Goal: Find specific page/section: Find specific page/section

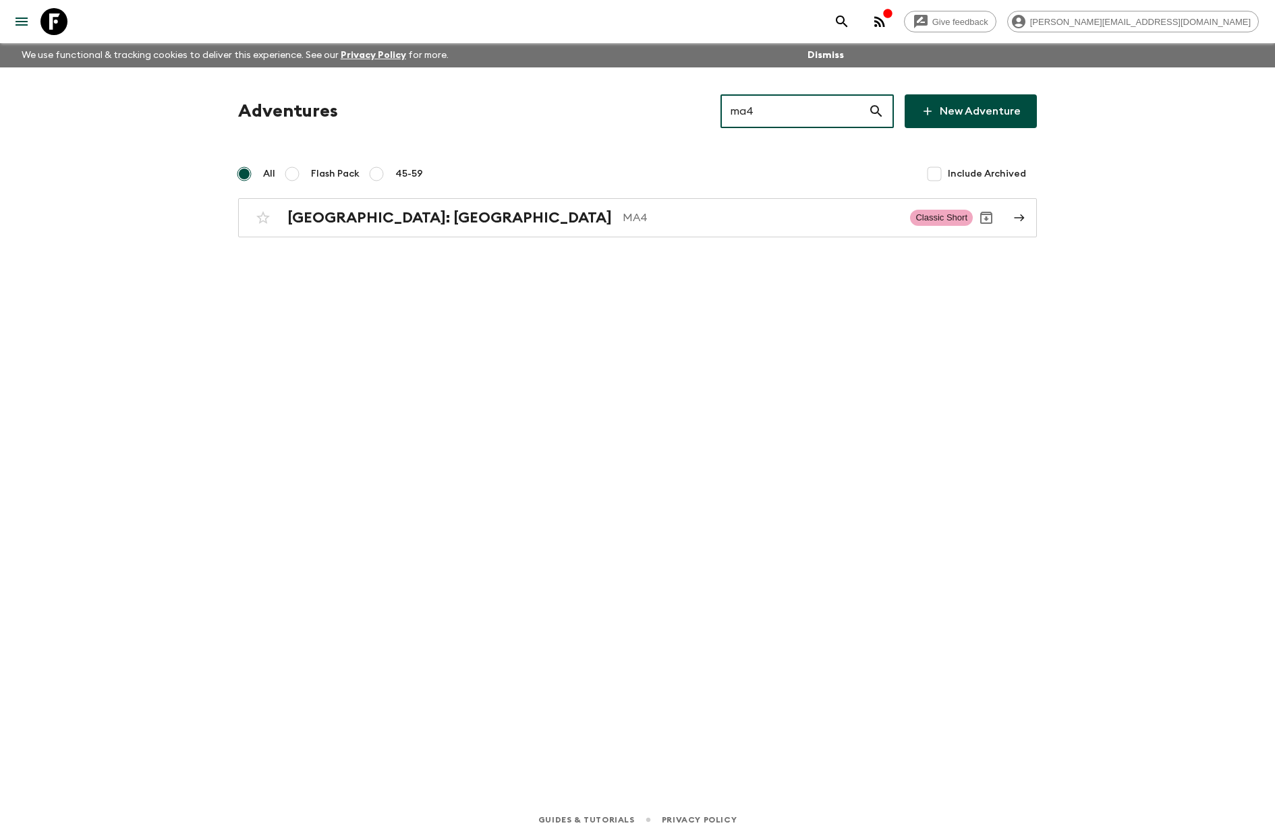
click at [810, 110] on input "ma4" at bounding box center [794, 111] width 148 height 38
drag, startPoint x: 811, startPoint y: 116, endPoint x: 629, endPoint y: 104, distance: 181.8
click at [629, 104] on div "Adventures ma4 ​ New Adventure" at bounding box center [637, 111] width 798 height 34
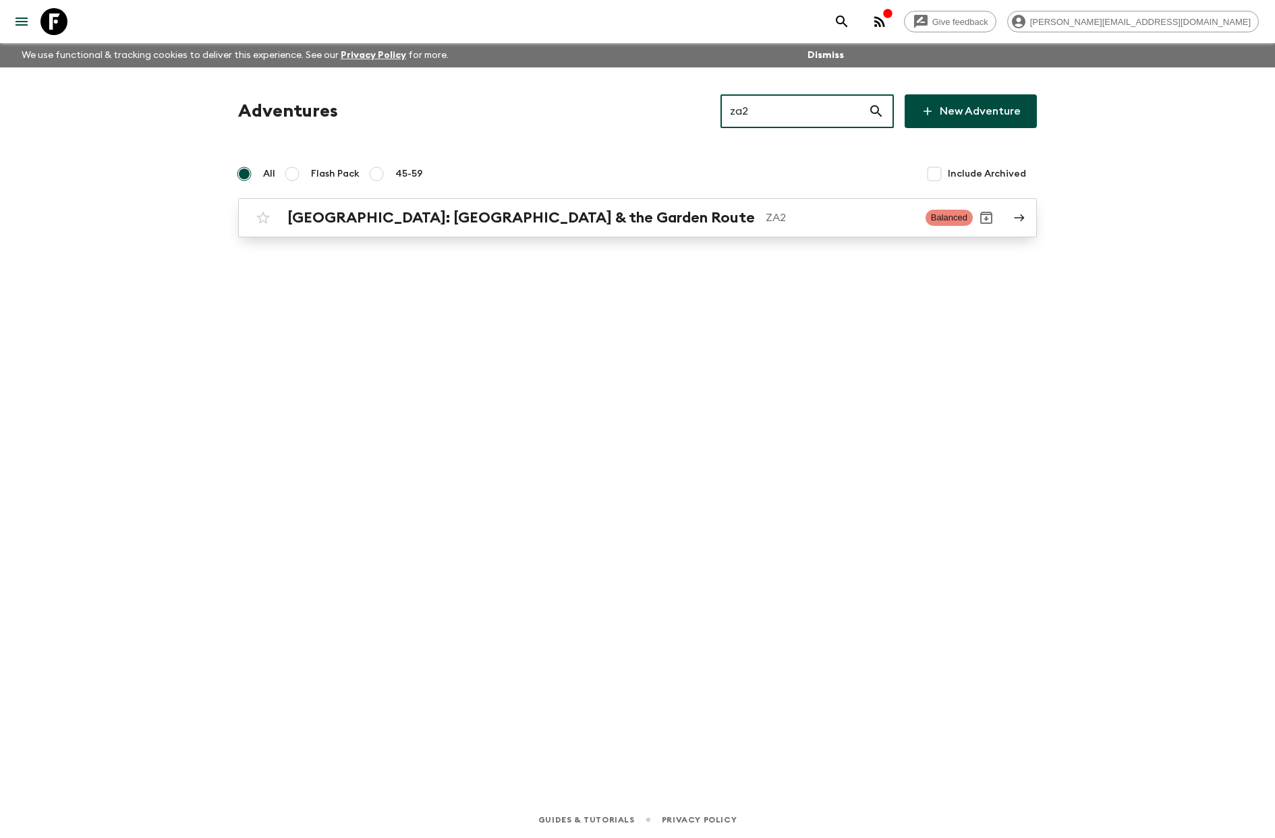
type input "za2"
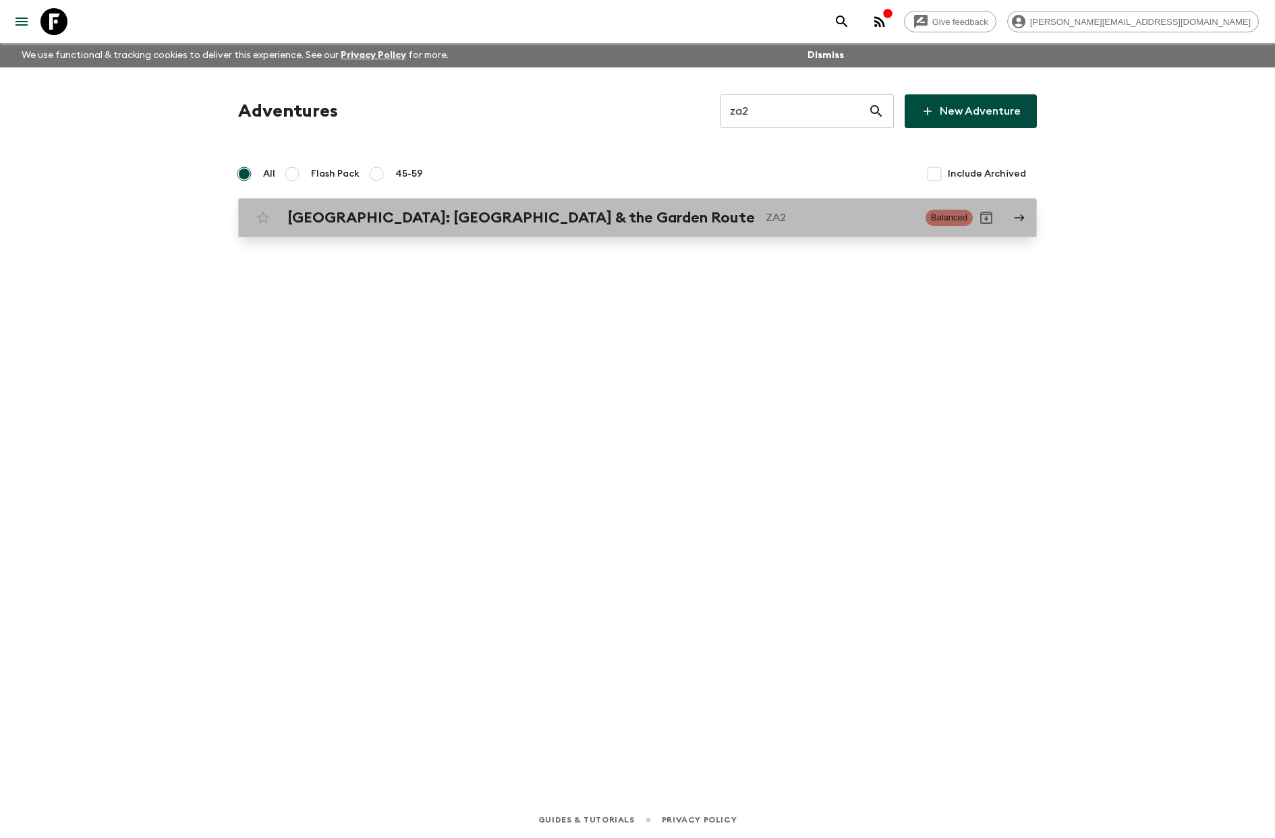
click at [629, 200] on link "[GEOGRAPHIC_DATA]: [GEOGRAPHIC_DATA] & the Garden Route ZA2 Balanced" at bounding box center [637, 217] width 798 height 39
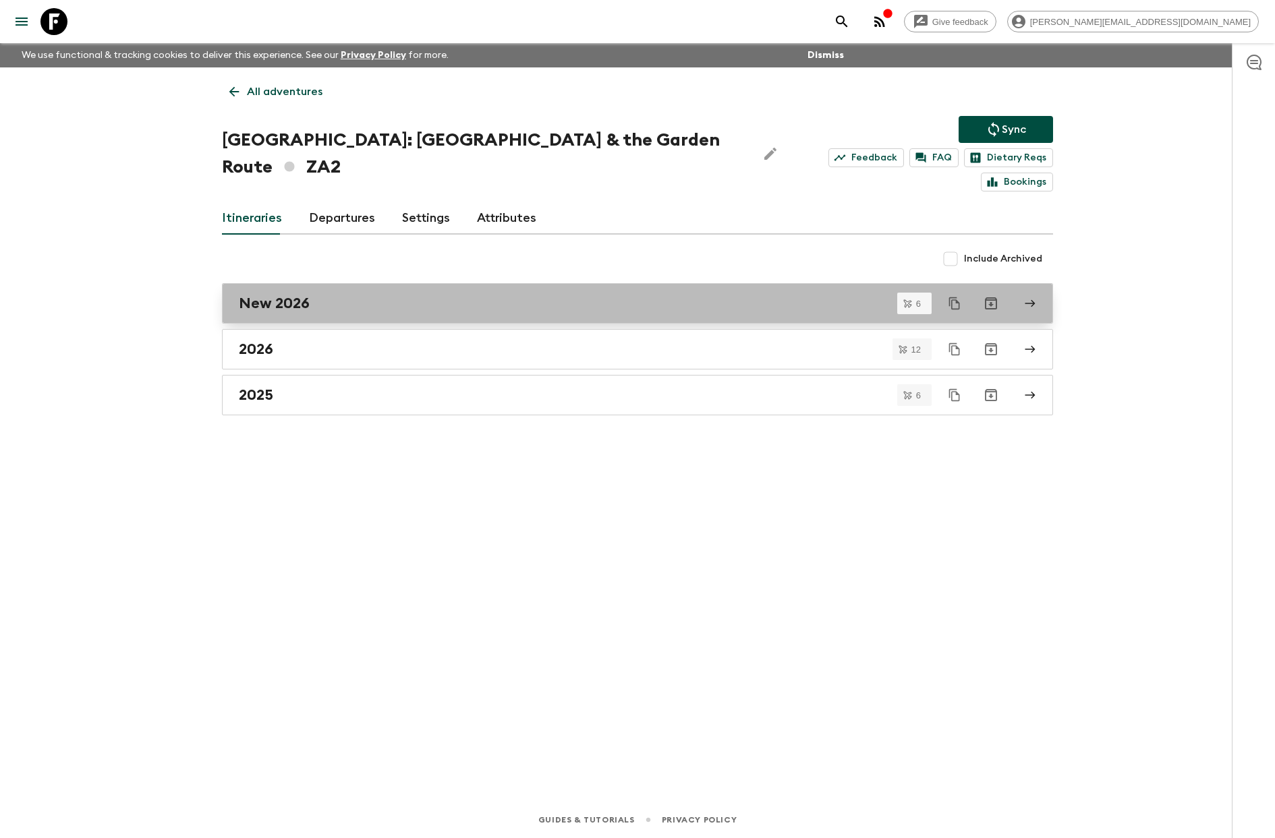
click at [337, 295] on div "New 2026" at bounding box center [624, 304] width 771 height 18
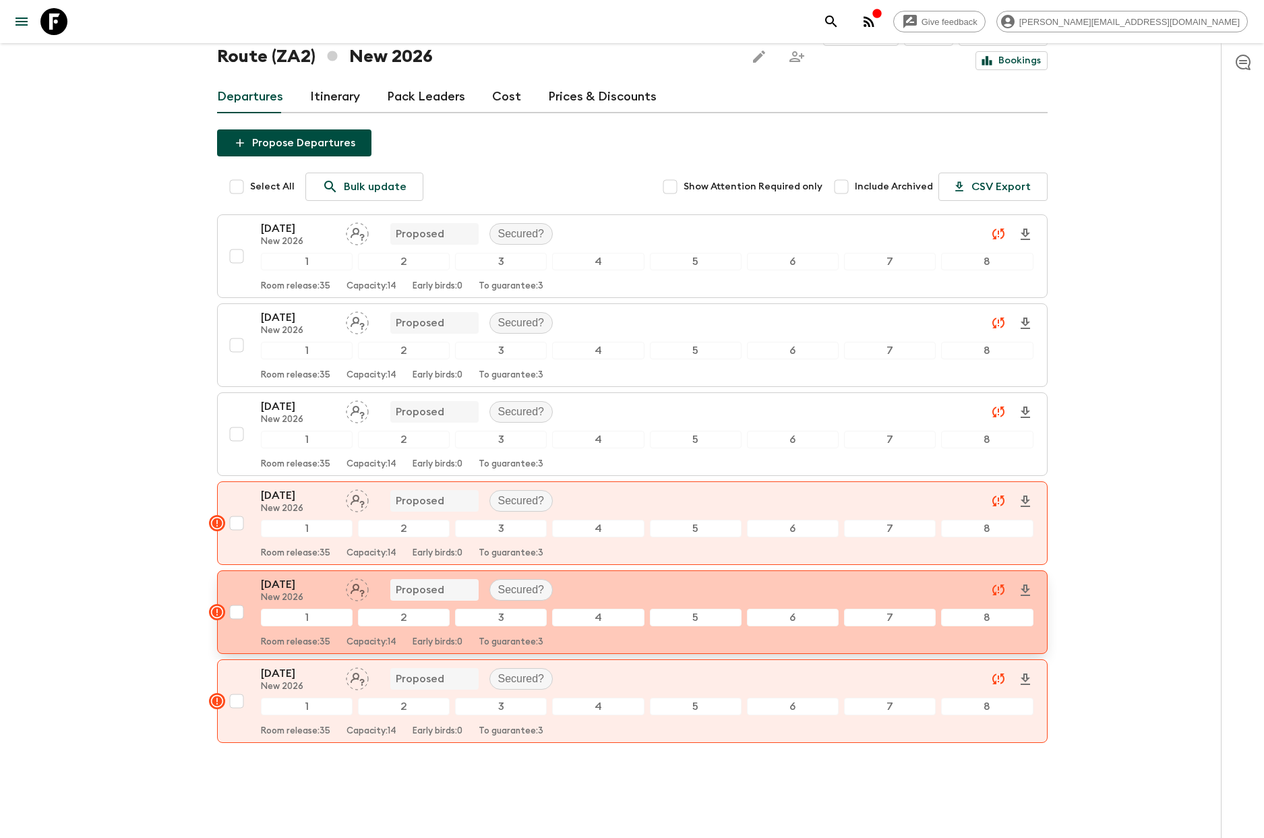
scroll to position [107, 0]
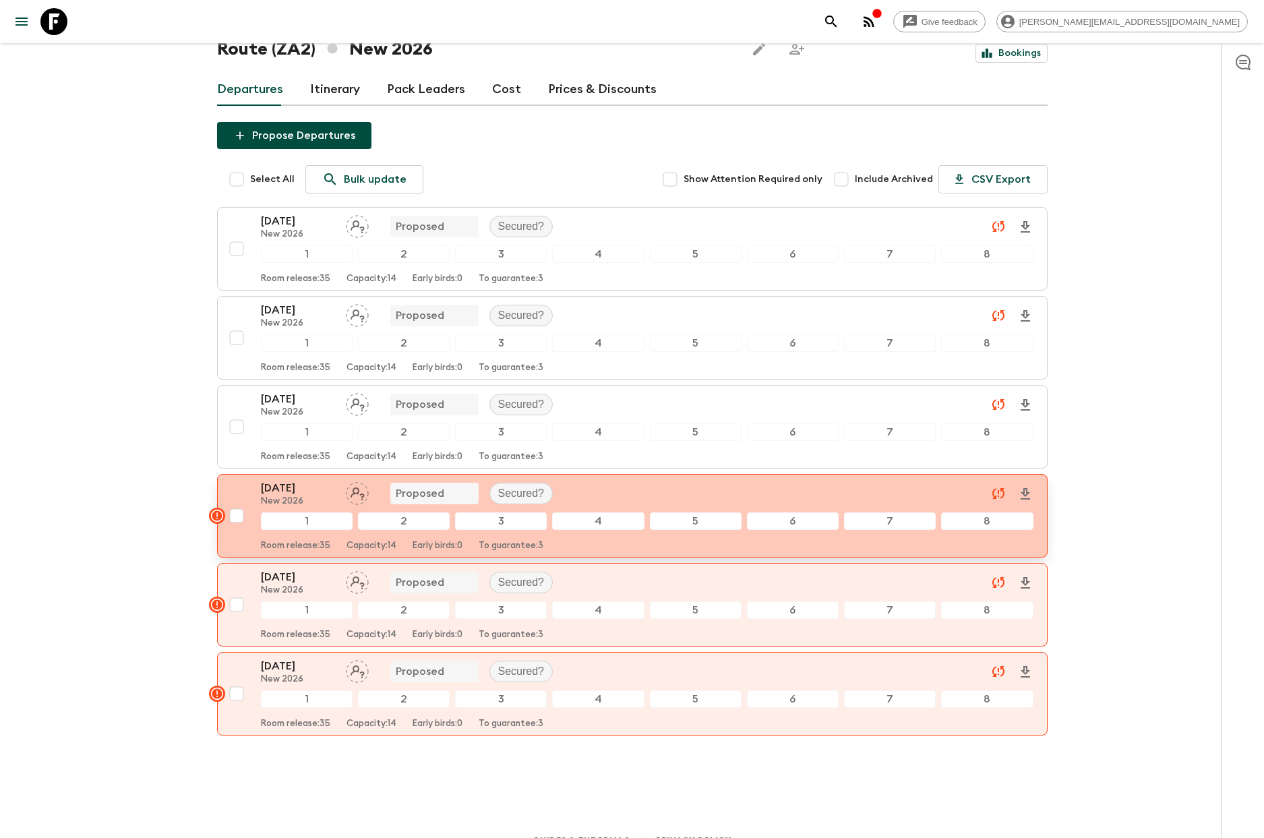
click at [301, 496] on p "New 2026" at bounding box center [298, 501] width 74 height 11
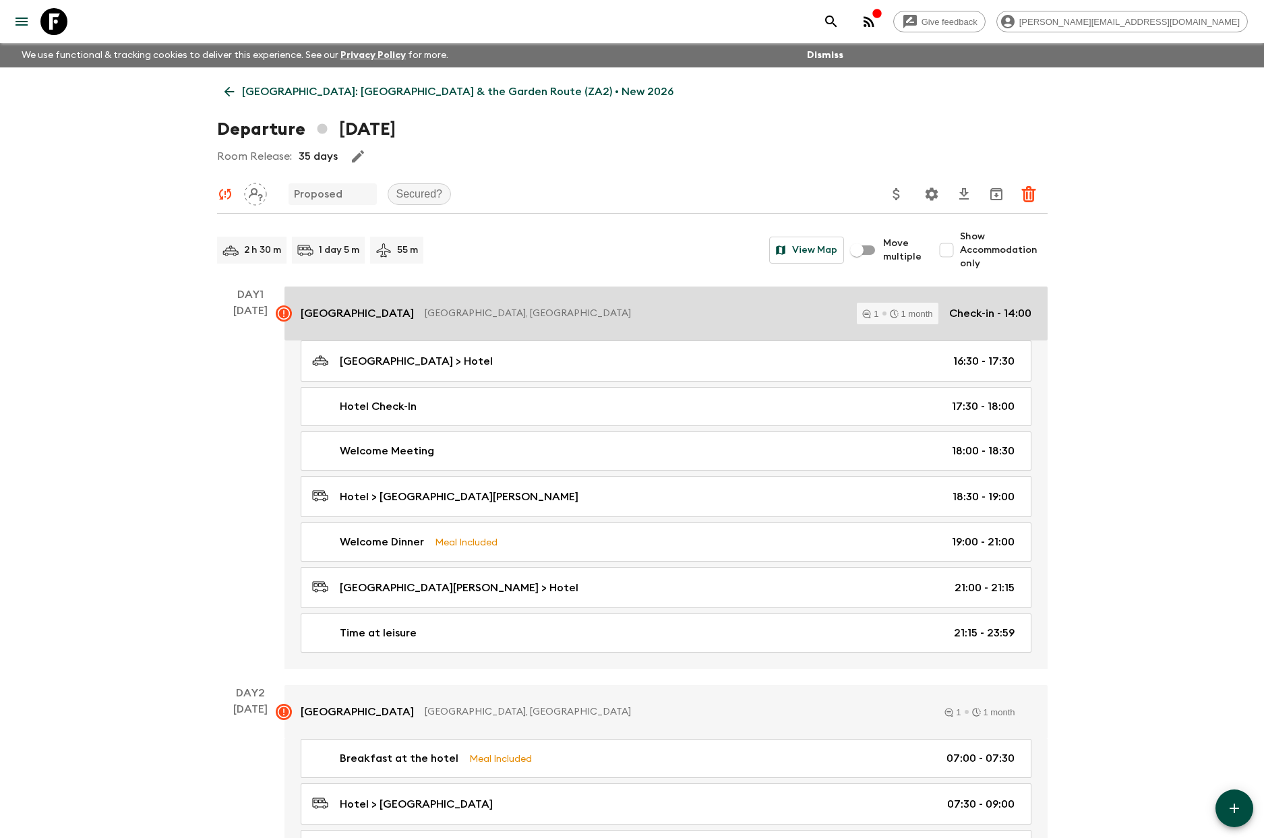
click at [359, 316] on p "[GEOGRAPHIC_DATA]" at bounding box center [357, 313] width 113 height 16
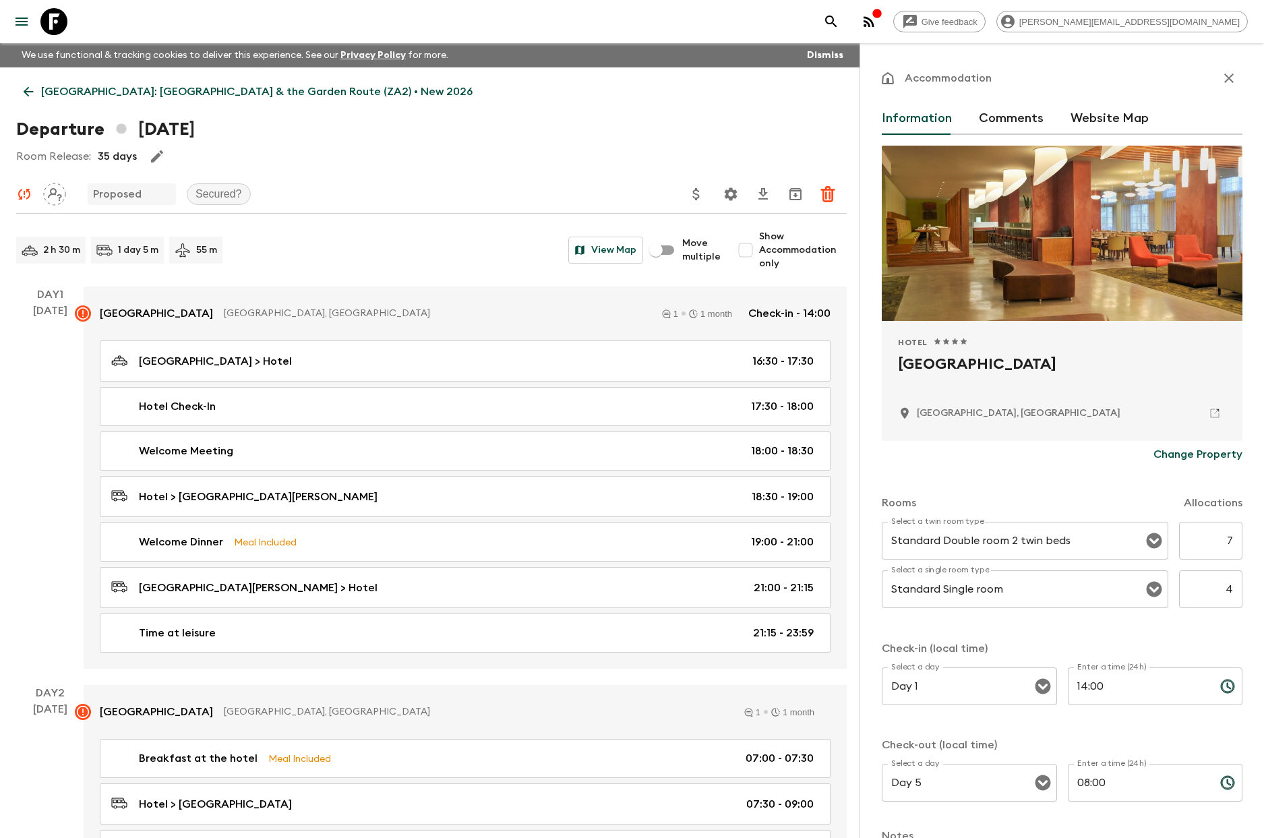
click at [1012, 119] on button "Comments" at bounding box center [1011, 119] width 65 height 32
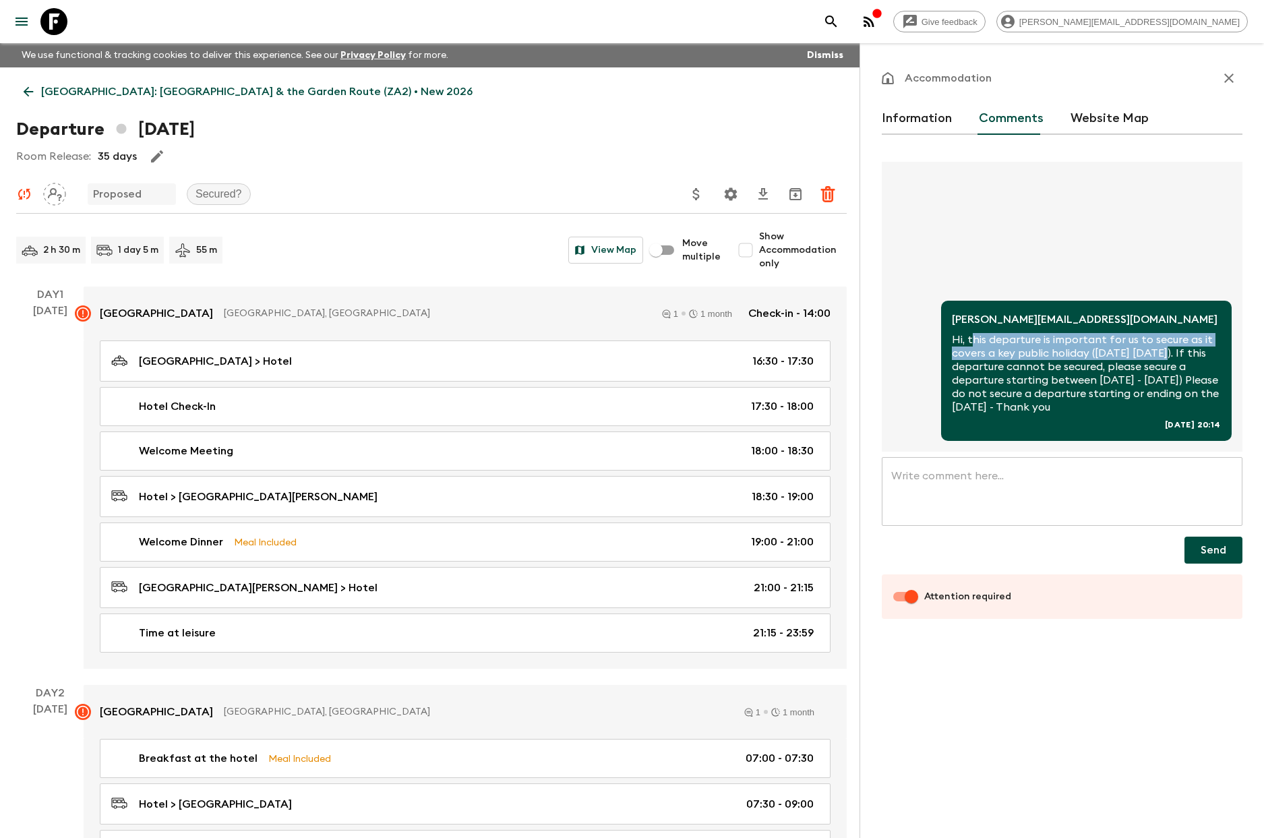
drag, startPoint x: 972, startPoint y: 327, endPoint x: 1165, endPoint y: 339, distance: 193.2
click at [1165, 339] on p "Hi, this departure is important for us to secure as it covers a key public holi…" at bounding box center [1086, 373] width 269 height 81
copy p "his departure is important for us to secure as it covers a key public holiday (…"
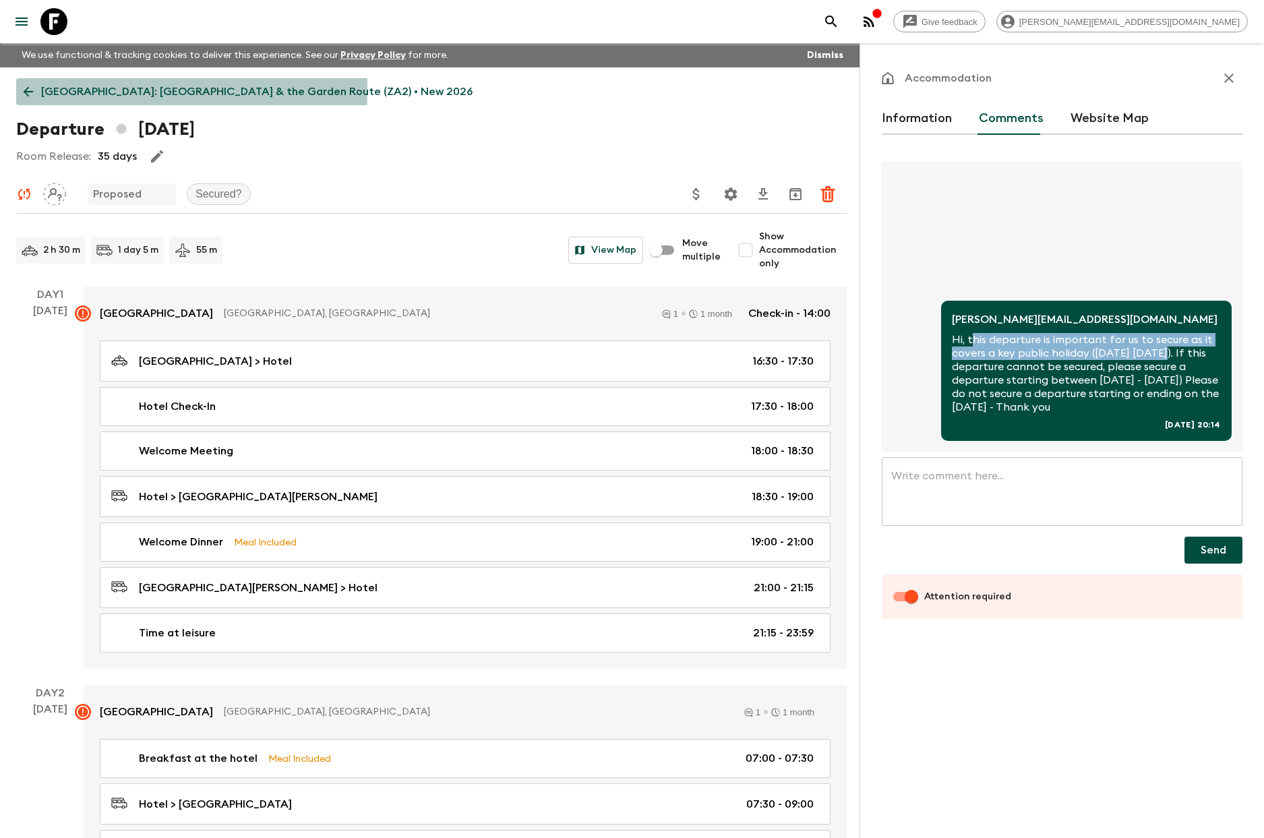
click at [33, 89] on icon at bounding box center [28, 91] width 15 height 15
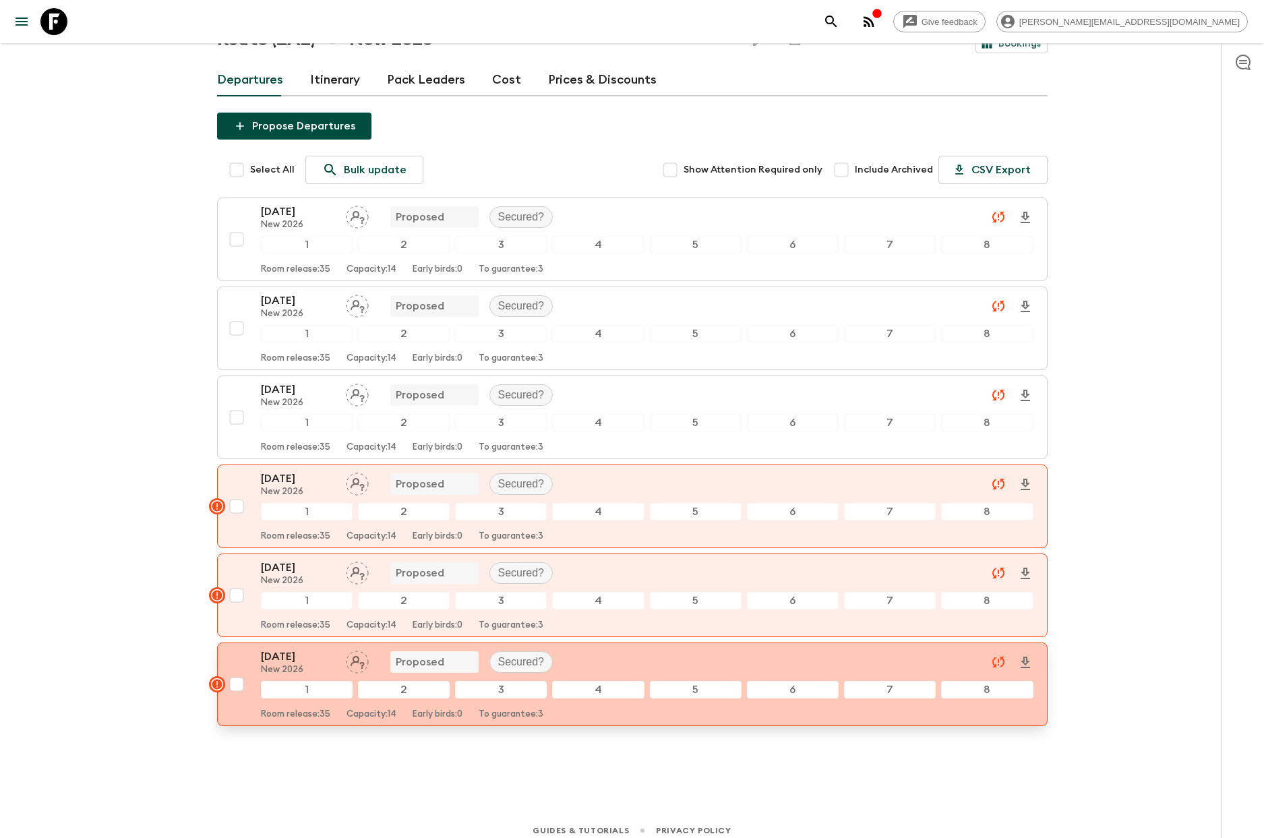
scroll to position [127, 0]
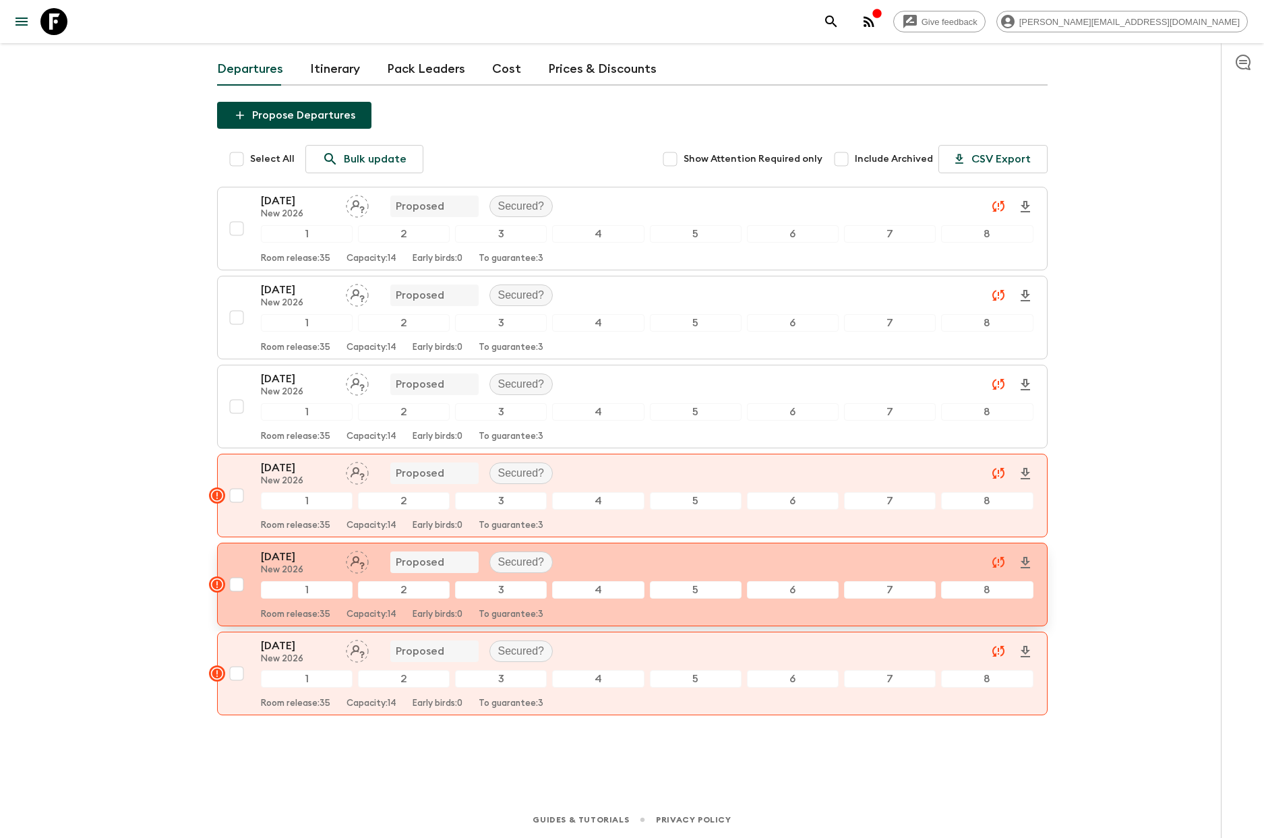
click at [291, 565] on p "New 2026" at bounding box center [298, 570] width 74 height 11
